Goal: Information Seeking & Learning: Learn about a topic

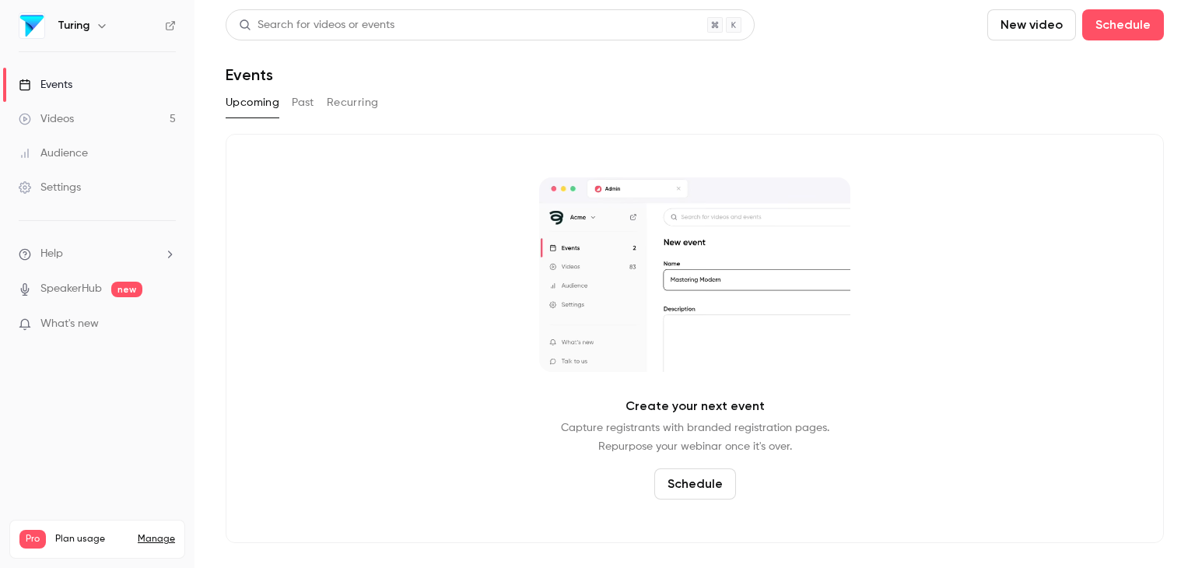
click at [71, 121] on div "Videos" at bounding box center [46, 119] width 55 height 16
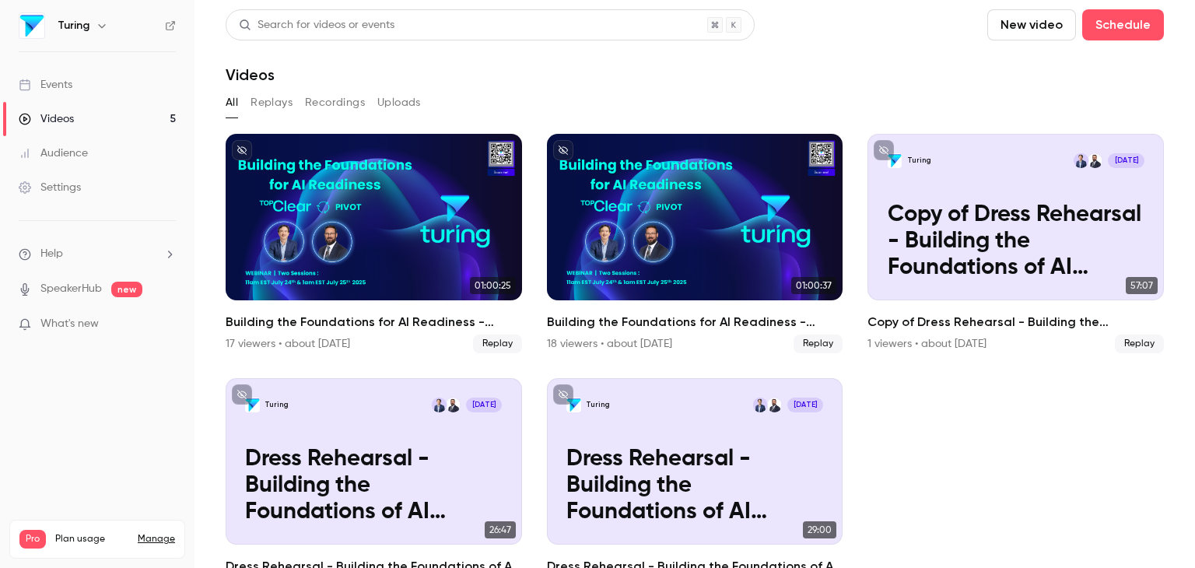
click at [65, 157] on div "Audience" at bounding box center [53, 154] width 69 height 16
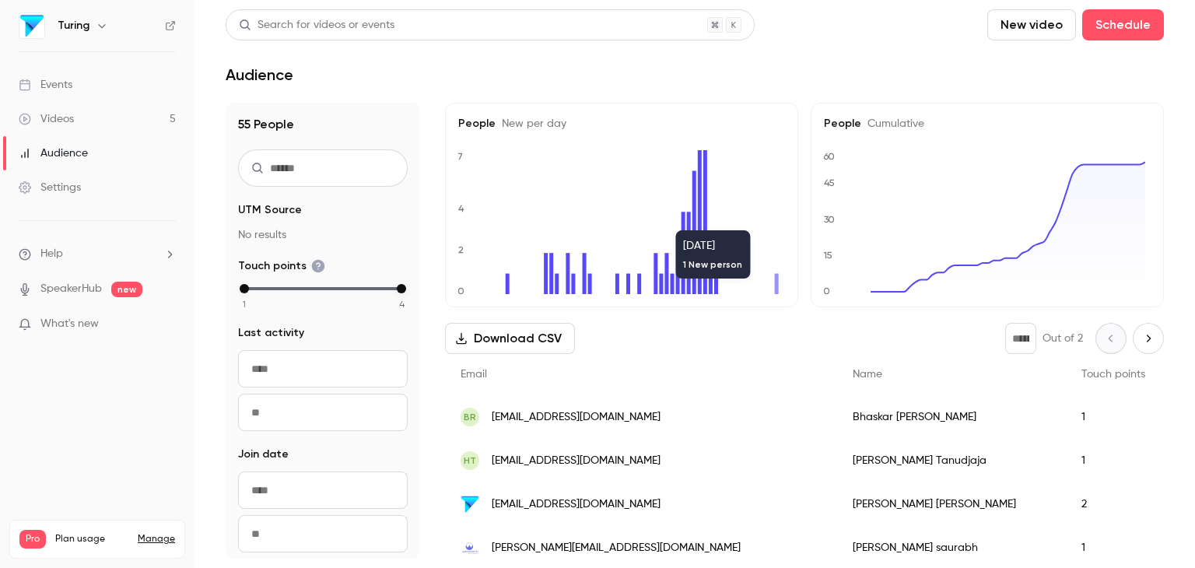
click at [776, 287] on icon at bounding box center [777, 284] width 4 height 20
click at [80, 82] on link "Events" at bounding box center [97, 85] width 195 height 34
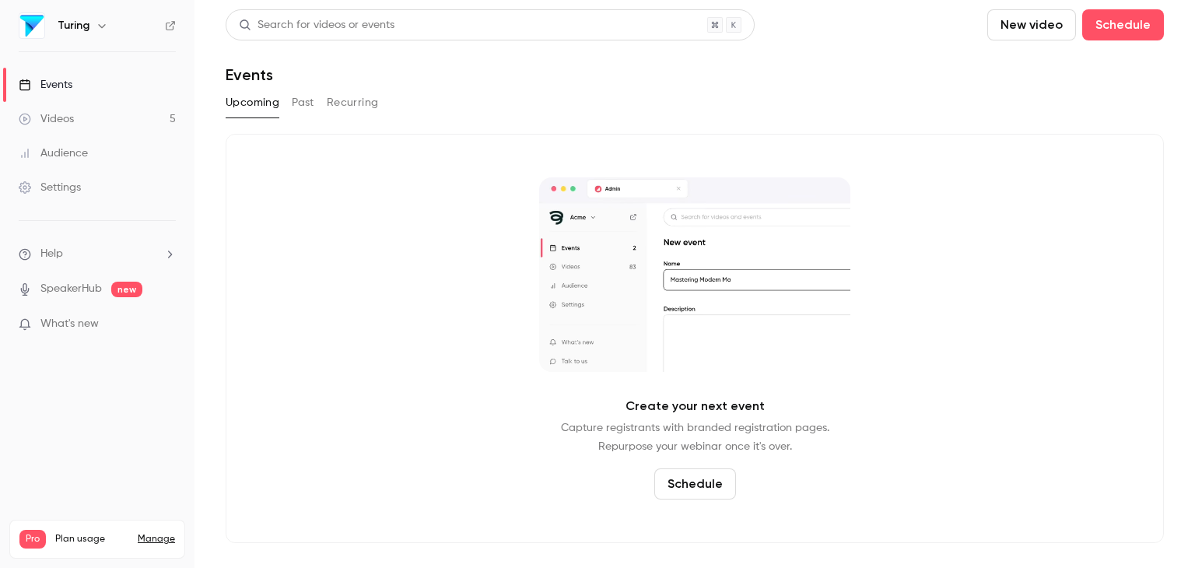
click at [300, 110] on button "Past" at bounding box center [303, 102] width 23 height 25
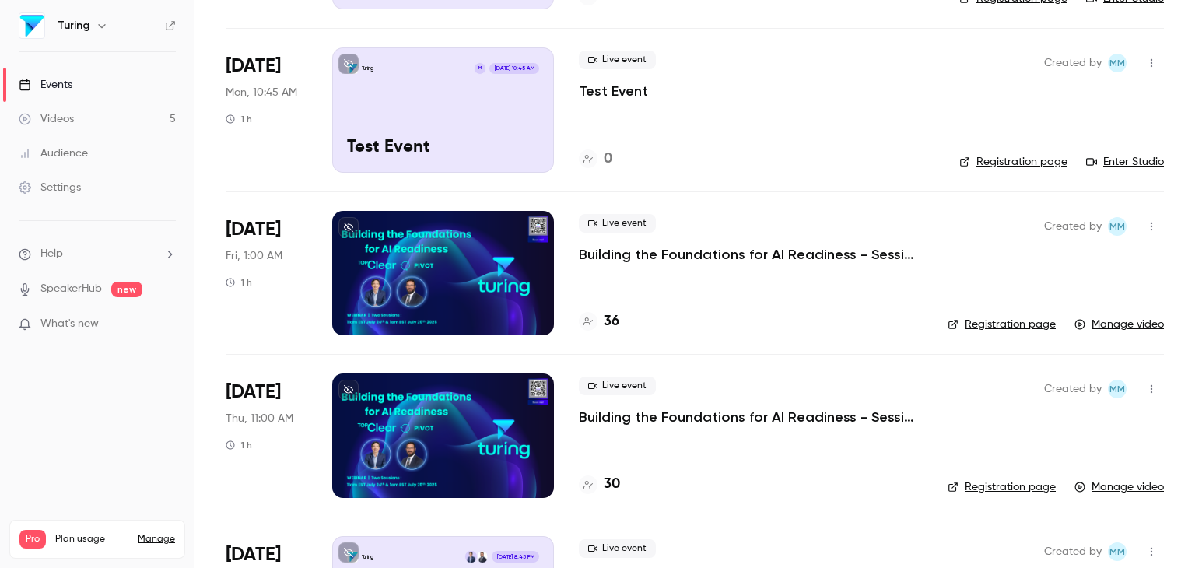
scroll to position [240, 0]
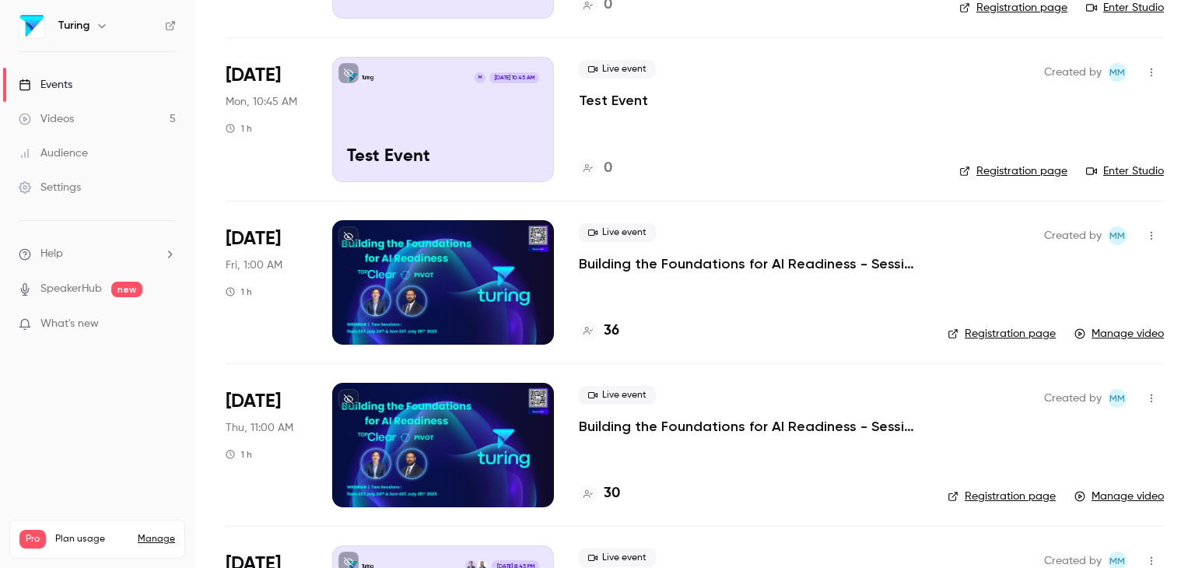
click at [65, 156] on div "Audience" at bounding box center [53, 154] width 69 height 16
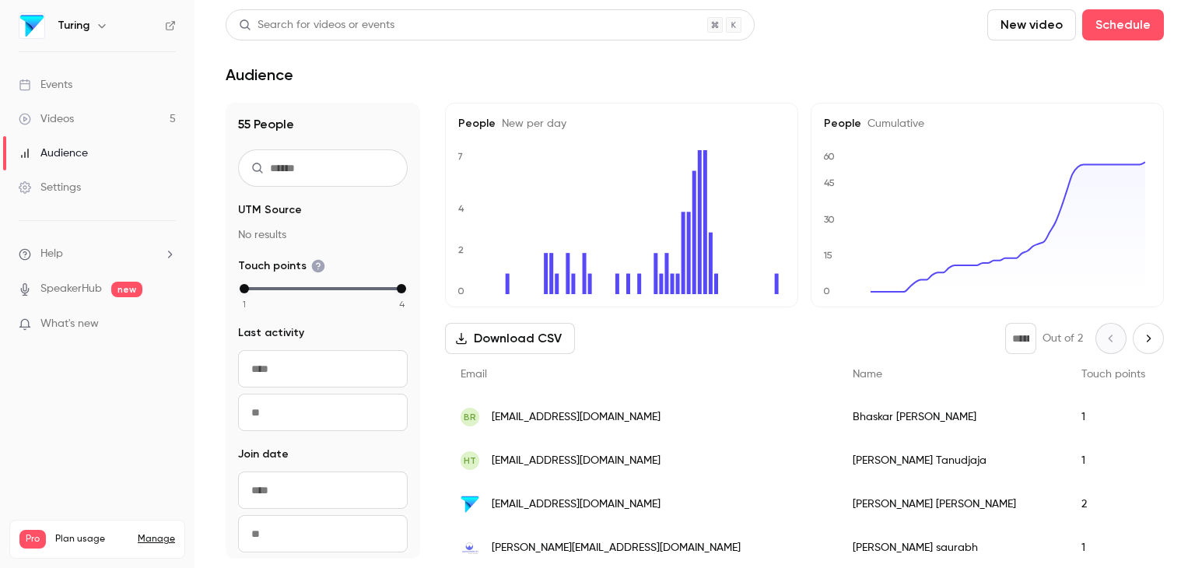
click at [74, 86] on link "Events" at bounding box center [97, 85] width 195 height 34
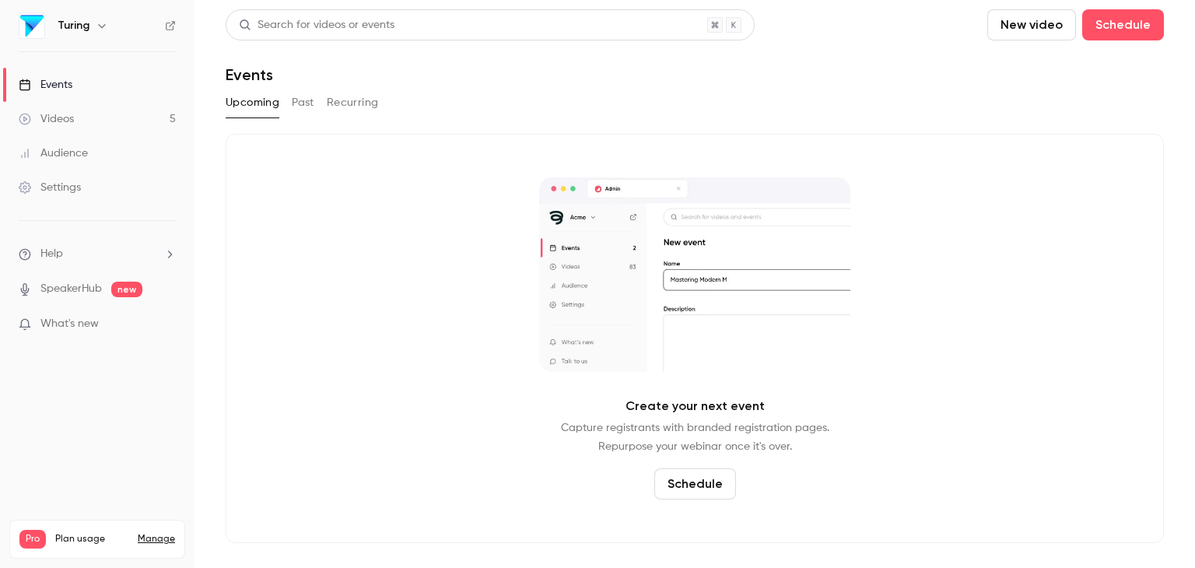
click at [297, 107] on button "Past" at bounding box center [303, 102] width 23 height 25
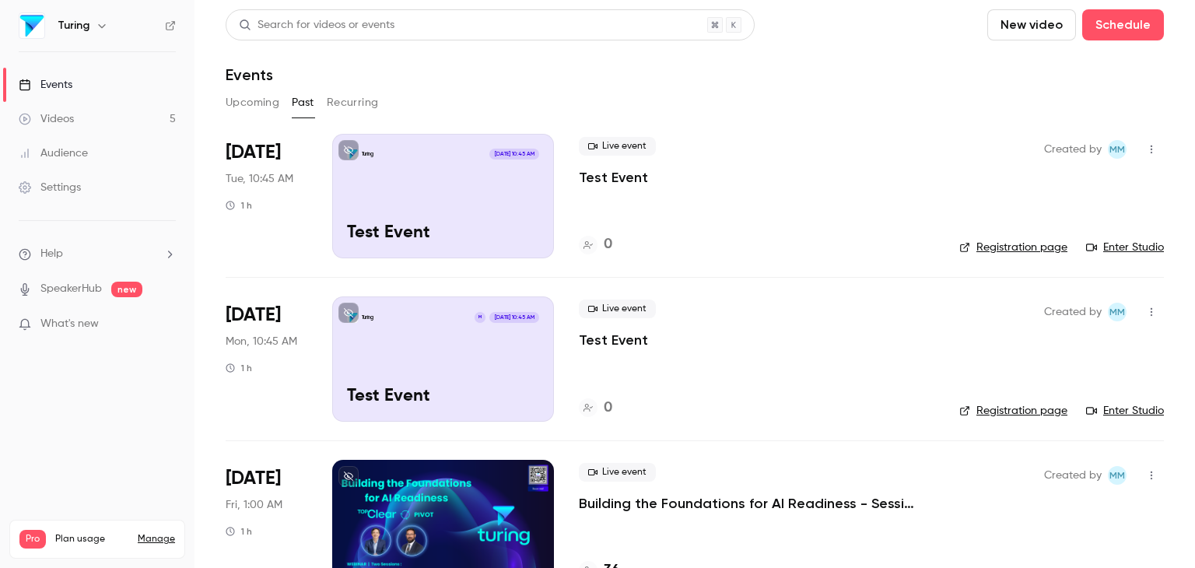
click at [327, 501] on li "[DATE] Fri, 1:00 AM 1 h Live event Building the Foundations for AI Readiness - …" at bounding box center [695, 521] width 938 height 163
click at [503, 504] on div at bounding box center [443, 522] width 222 height 125
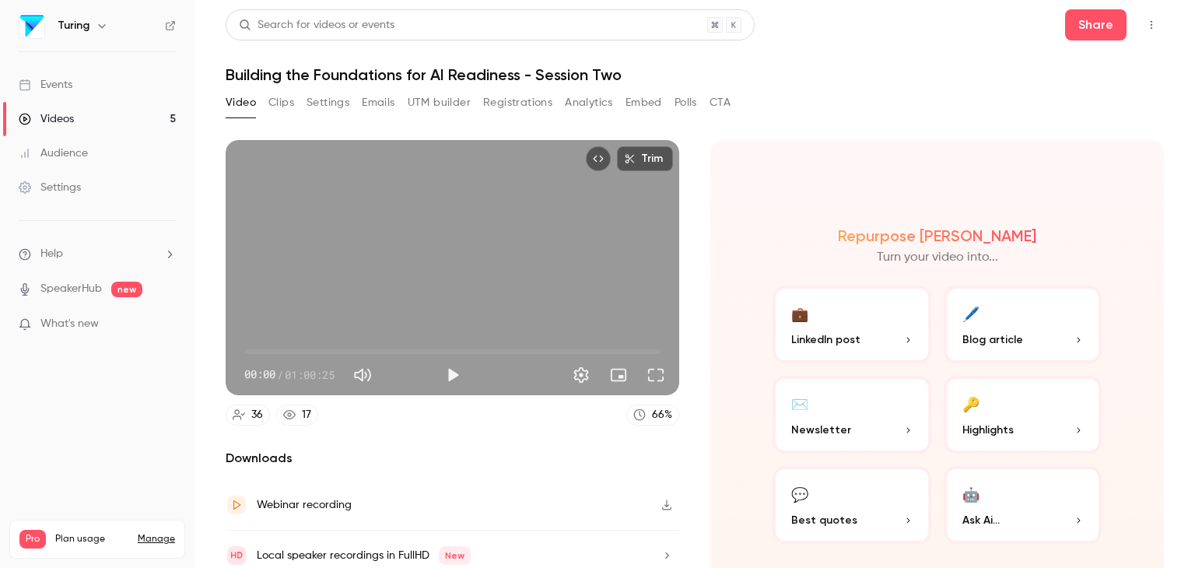
click at [573, 103] on button "Analytics" at bounding box center [589, 102] width 48 height 25
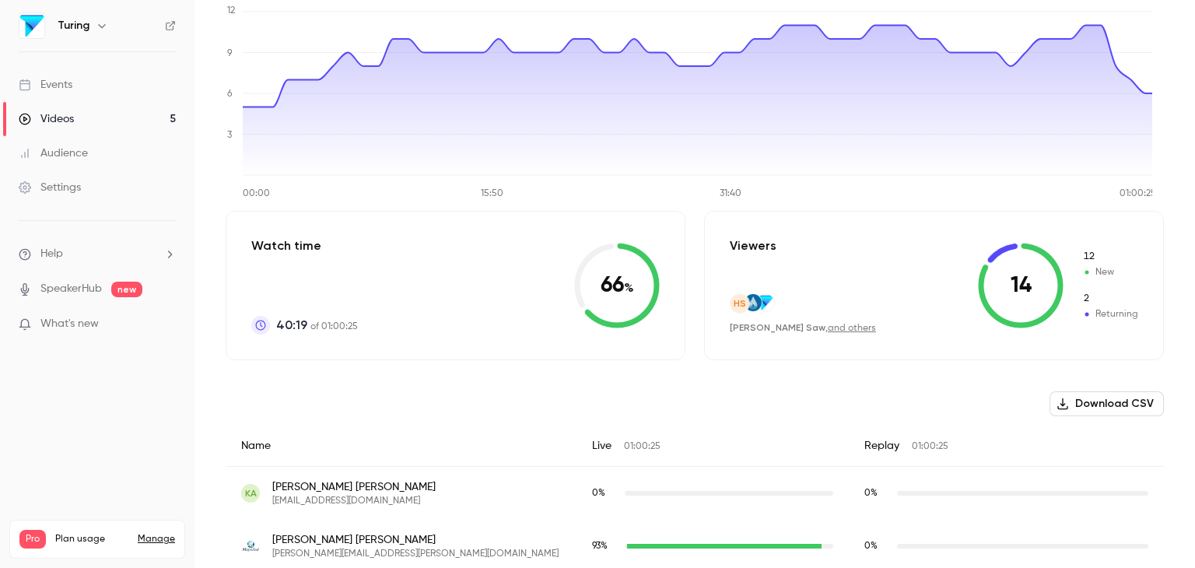
scroll to position [177, 0]
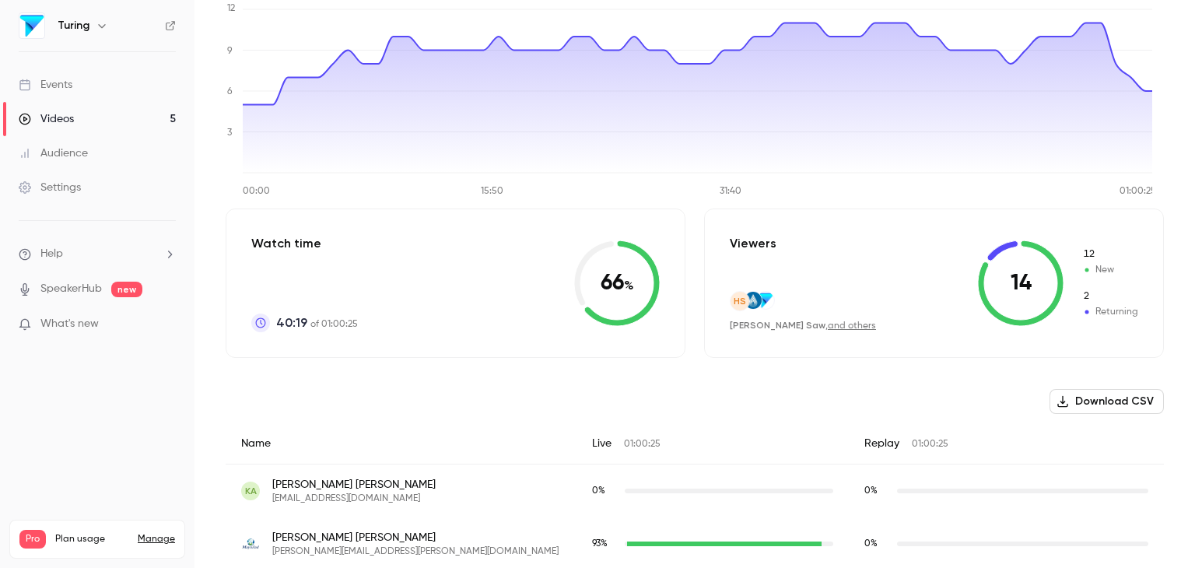
click at [1096, 268] on span "New" at bounding box center [1110, 270] width 56 height 14
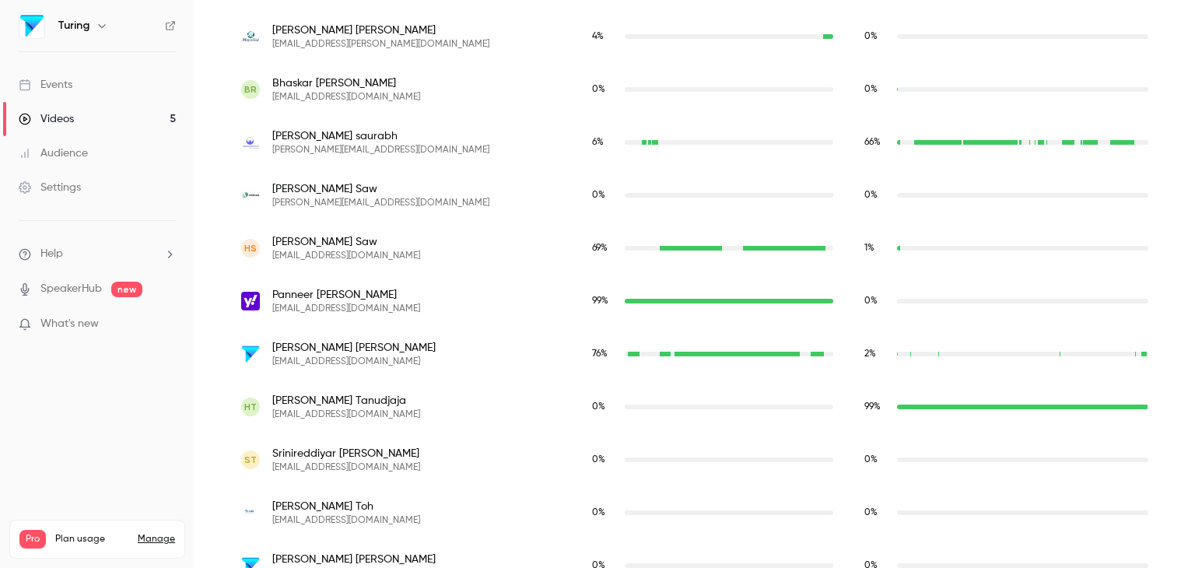
scroll to position [1787, 0]
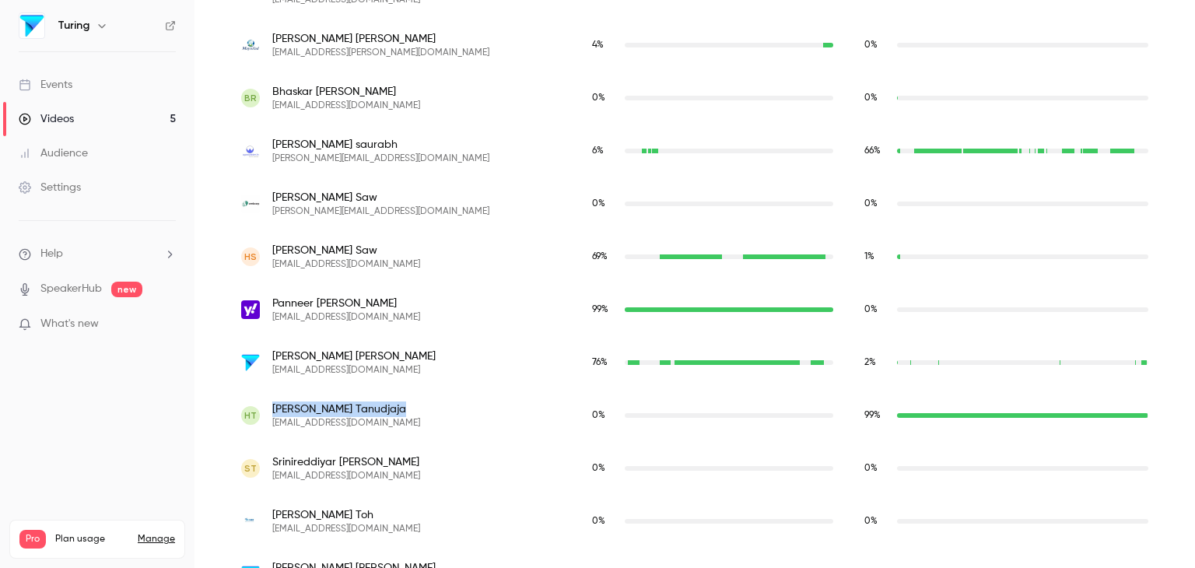
drag, startPoint x: 355, startPoint y: 407, endPoint x: 272, endPoint y: 402, distance: 83.4
click at [272, 402] on span "[PERSON_NAME]" at bounding box center [346, 410] width 148 height 16
copy span "[PERSON_NAME]"
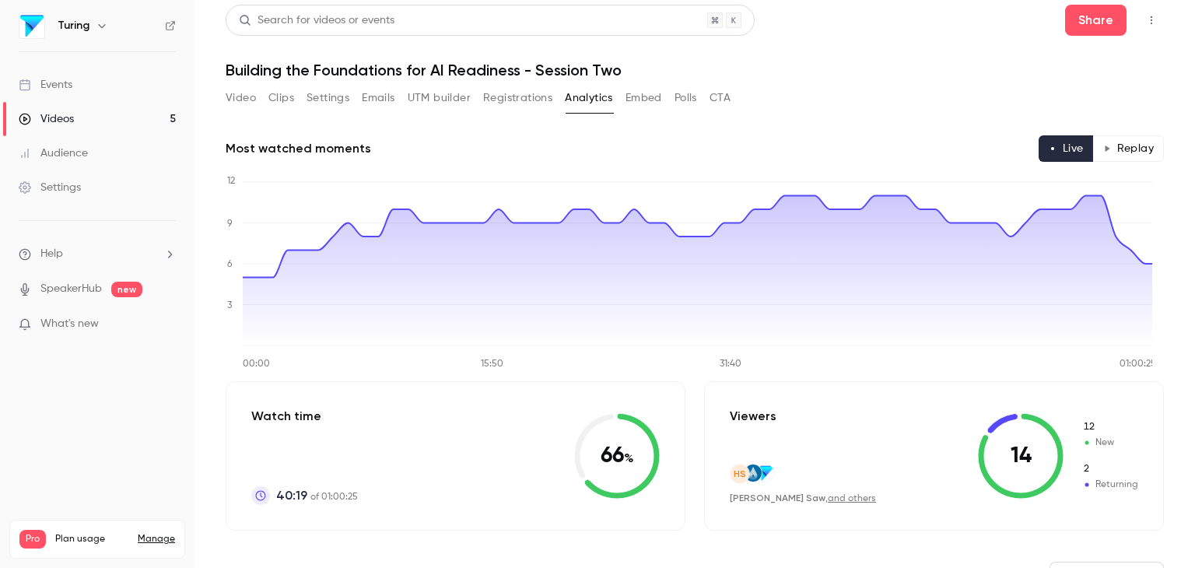
scroll to position [0, 0]
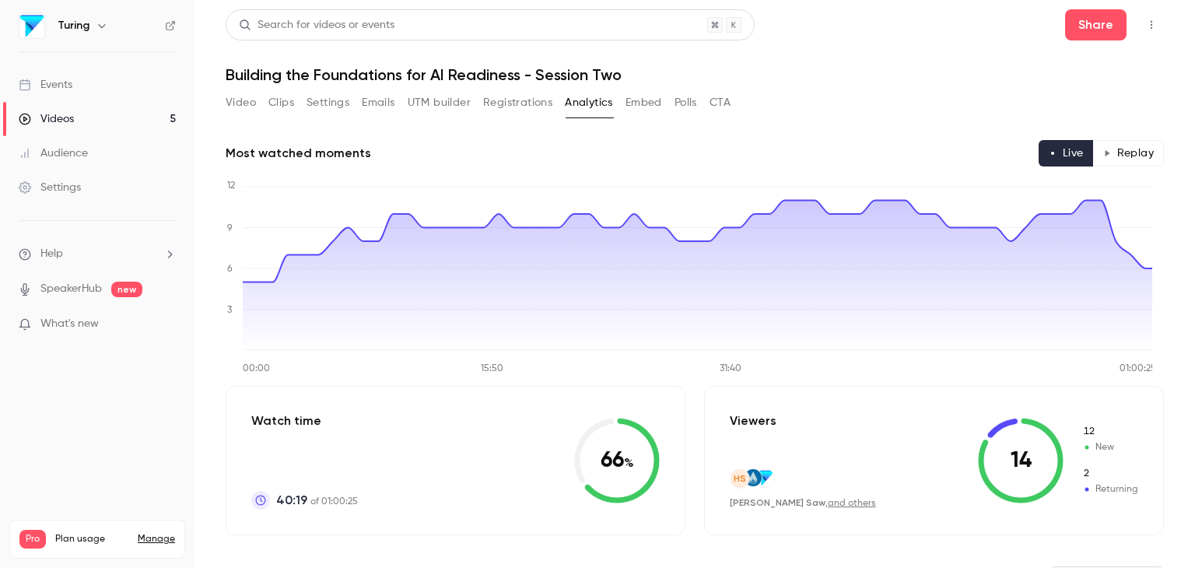
click at [56, 87] on div "Events" at bounding box center [46, 85] width 54 height 16
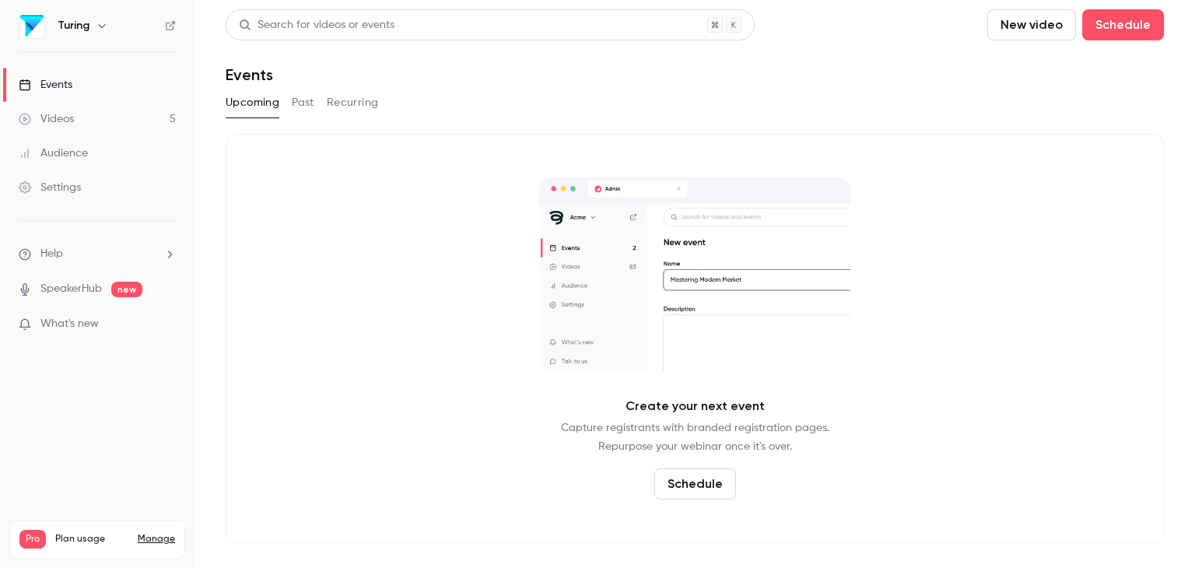
click at [298, 105] on button "Past" at bounding box center [303, 102] width 23 height 25
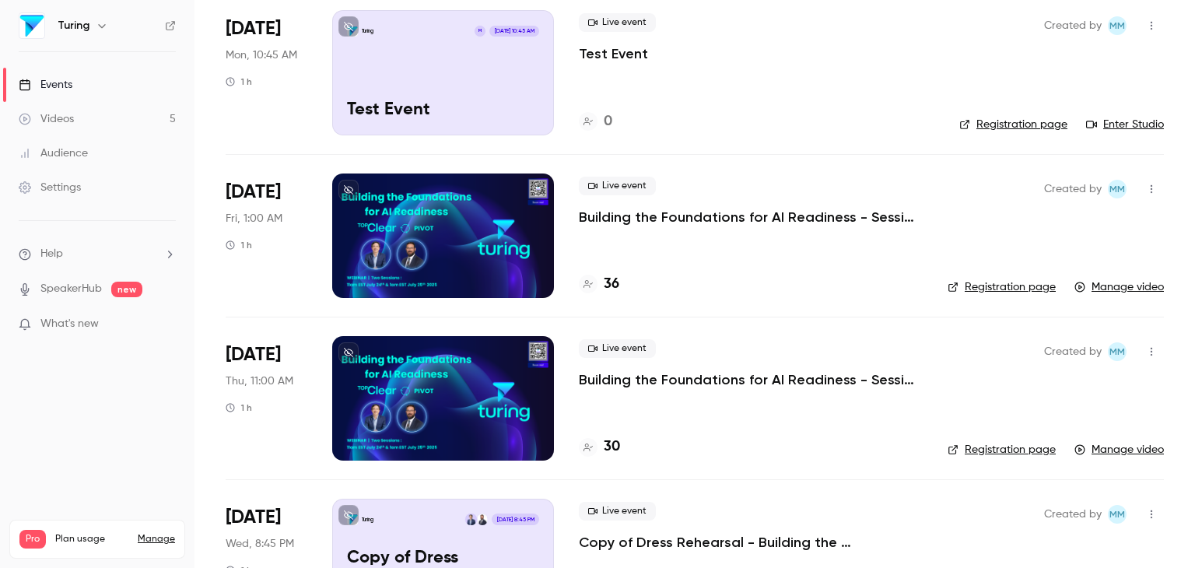
scroll to position [277, 0]
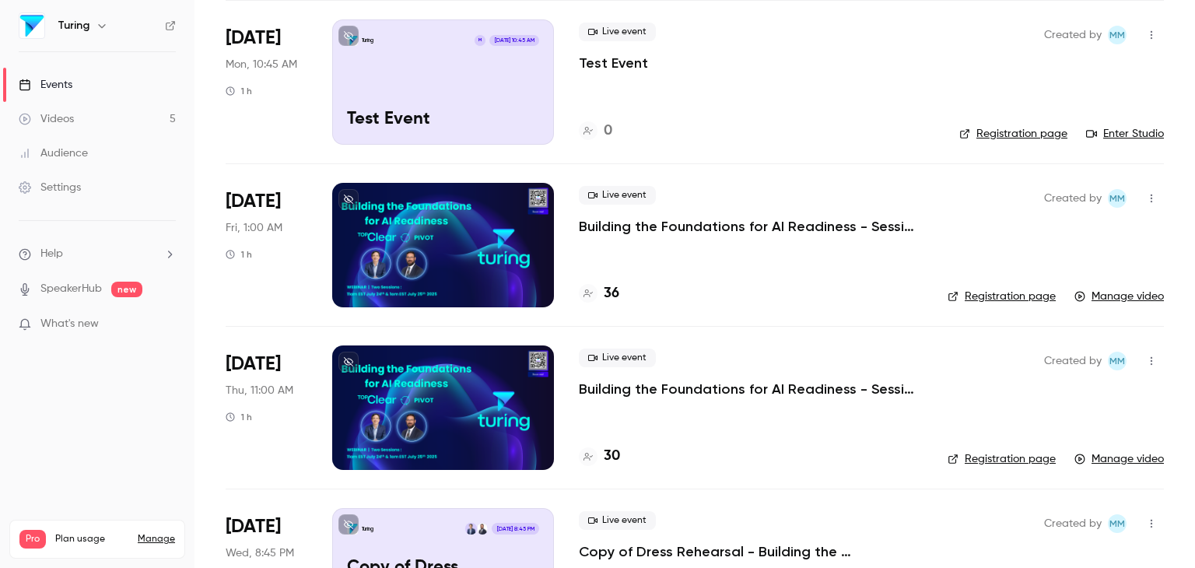
click at [392, 409] on div at bounding box center [443, 408] width 222 height 125
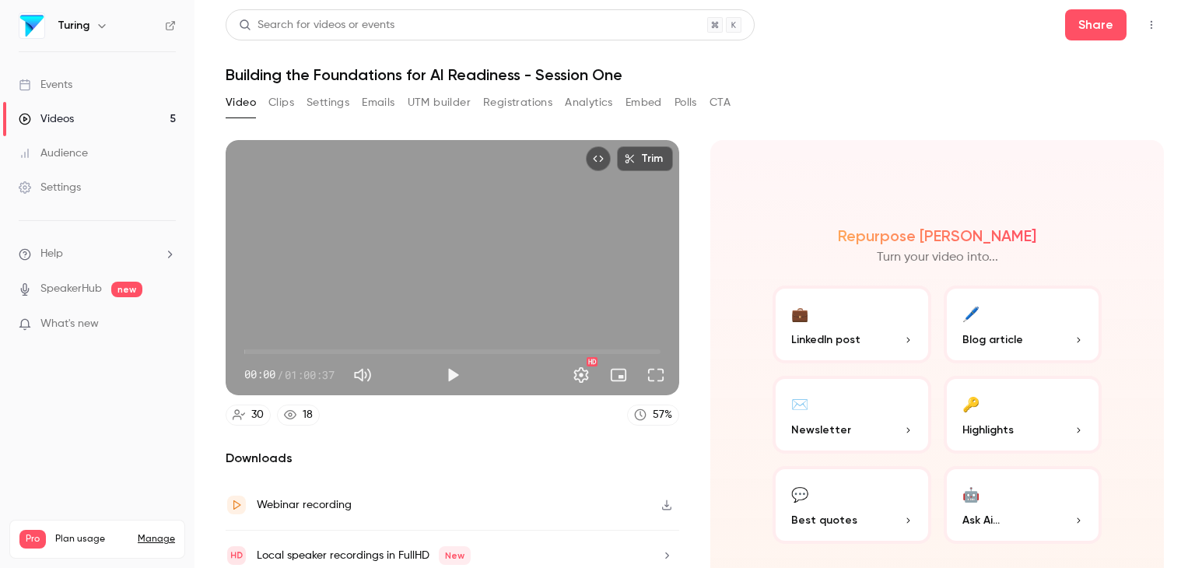
click at [590, 104] on button "Analytics" at bounding box center [589, 102] width 48 height 25
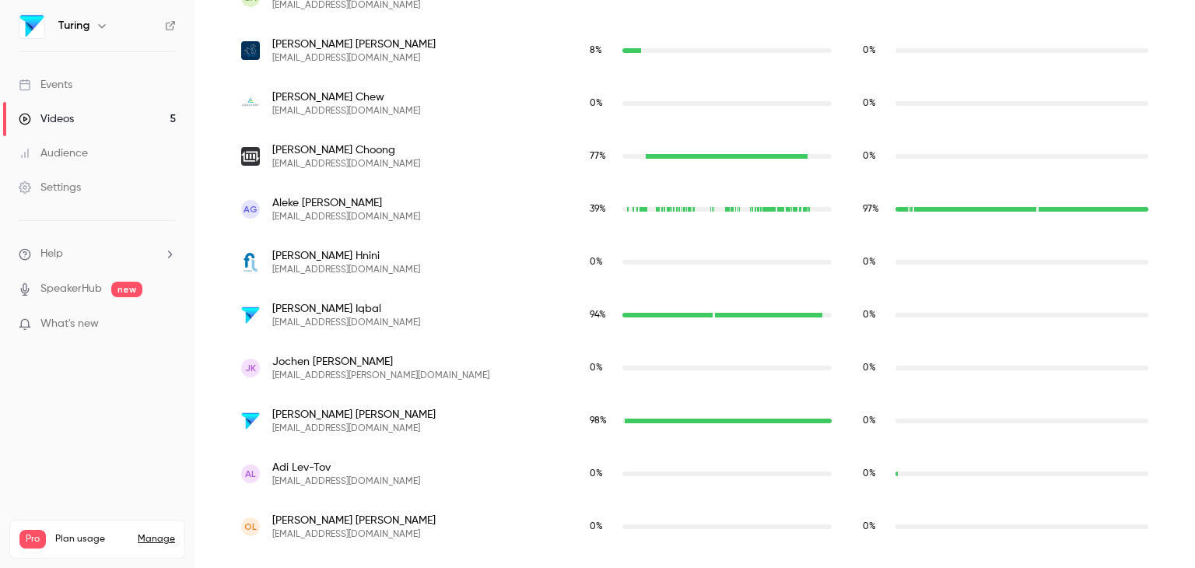
scroll to position [668, 0]
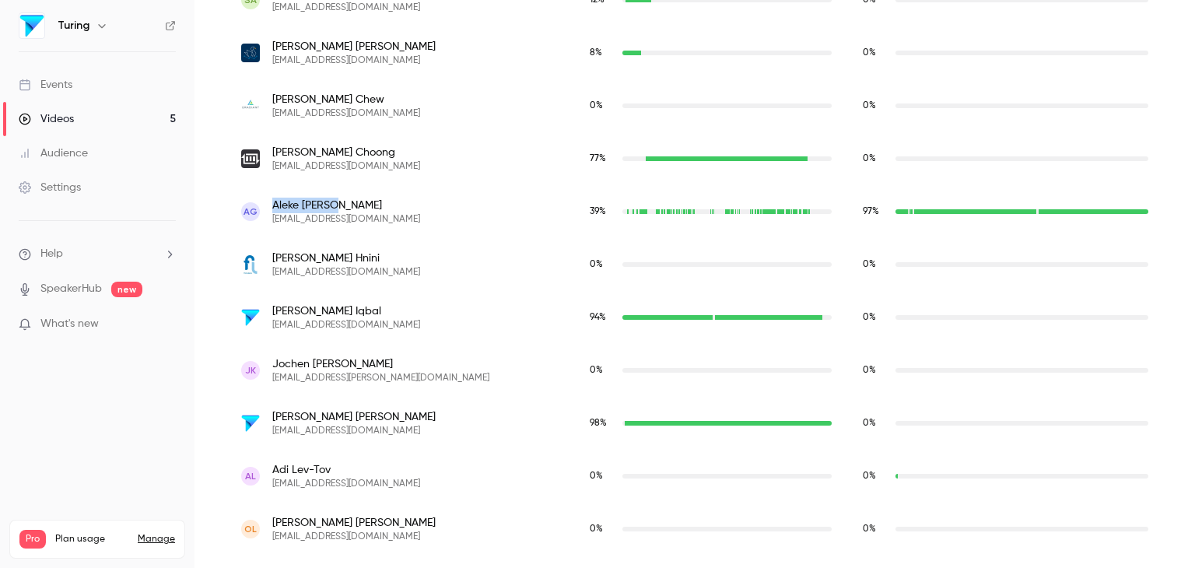
drag, startPoint x: 339, startPoint y: 209, endPoint x: 274, endPoint y: 206, distance: 65.4
click at [274, 206] on span "[PERSON_NAME]" at bounding box center [346, 206] width 148 height 16
copy span "[PERSON_NAME]"
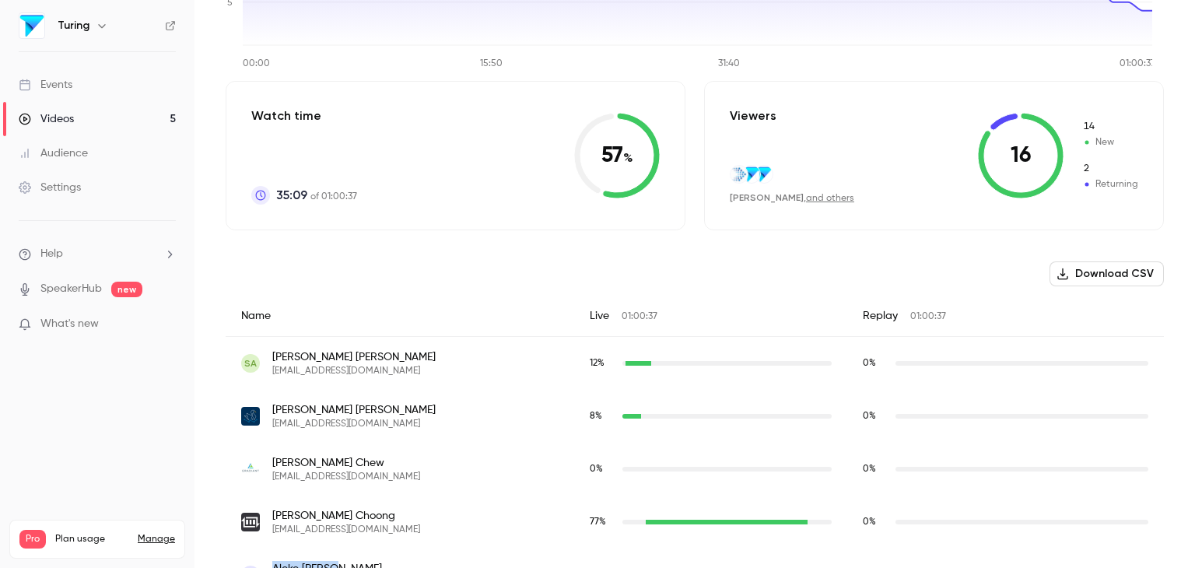
scroll to position [293, 0]
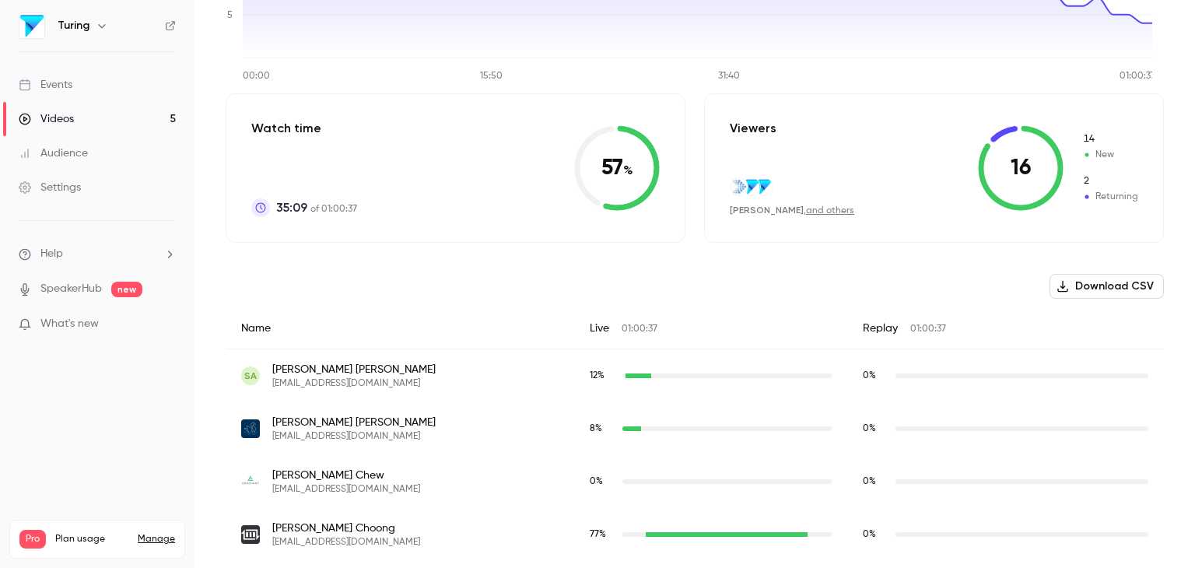
click at [69, 80] on div "Events" at bounding box center [46, 85] width 54 height 16
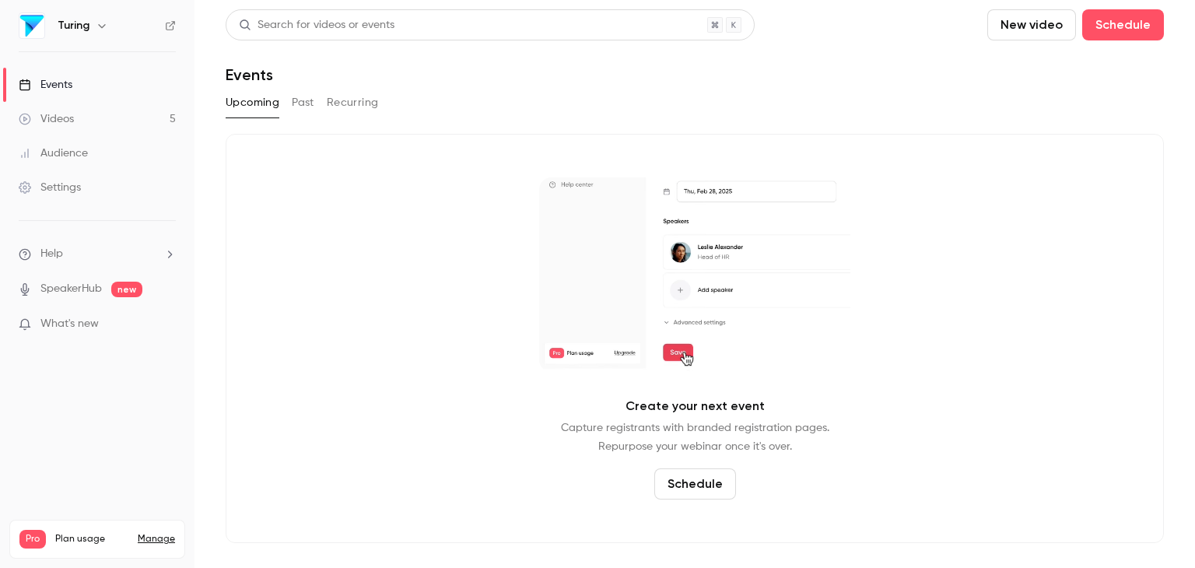
click at [301, 101] on button "Past" at bounding box center [303, 102] width 23 height 25
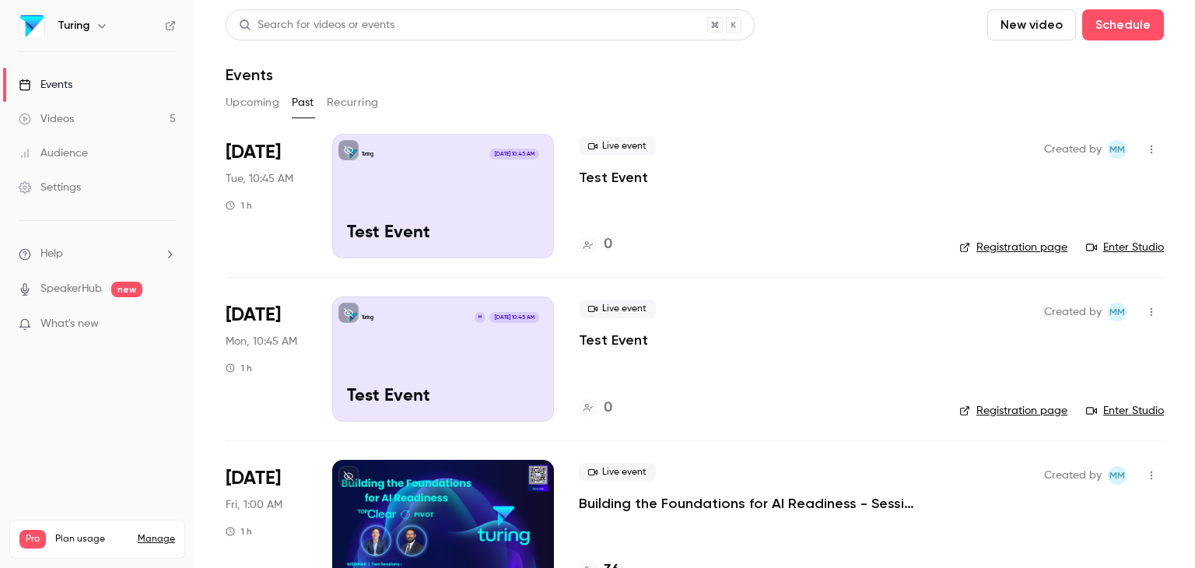
click at [423, 486] on div at bounding box center [443, 522] width 222 height 125
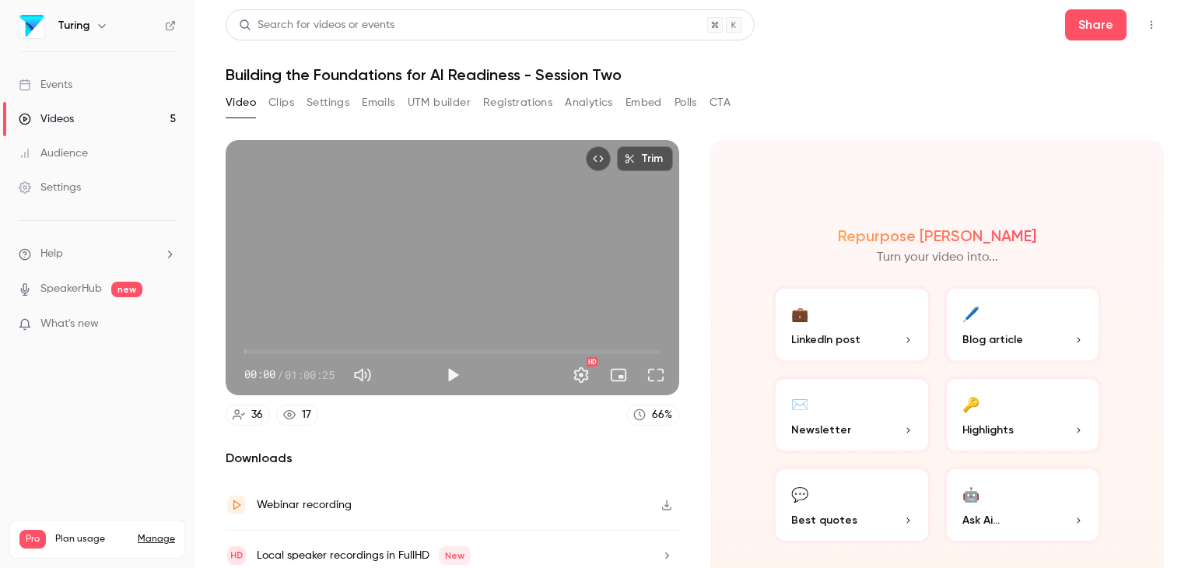
click at [595, 105] on button "Analytics" at bounding box center [589, 102] width 48 height 25
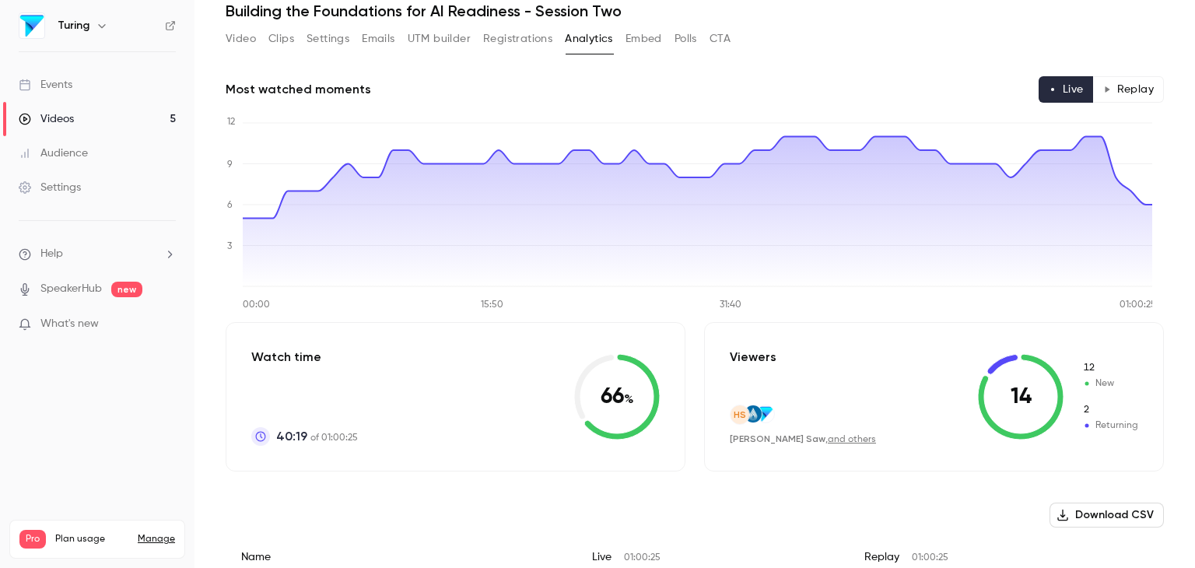
scroll to position [50, 0]
